Goal: Information Seeking & Learning: Find specific fact

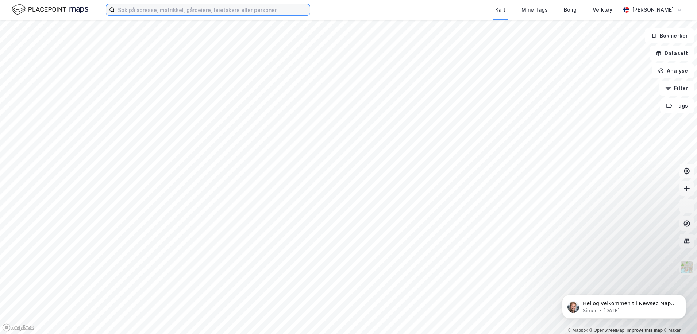
click at [137, 11] on input at bounding box center [212, 9] width 195 height 11
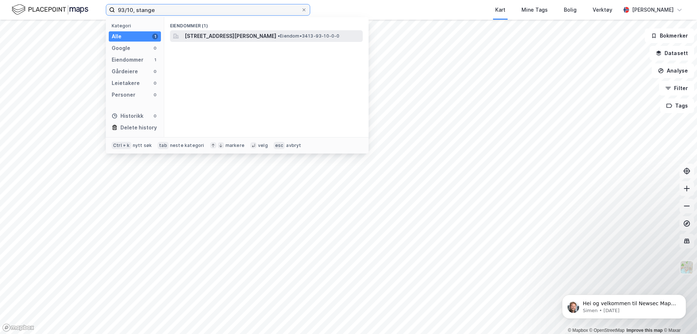
type input "93/10, stange"
click at [194, 34] on span "[STREET_ADDRESS][PERSON_NAME]" at bounding box center [231, 36] width 92 height 9
